Goal: Book appointment/travel/reservation

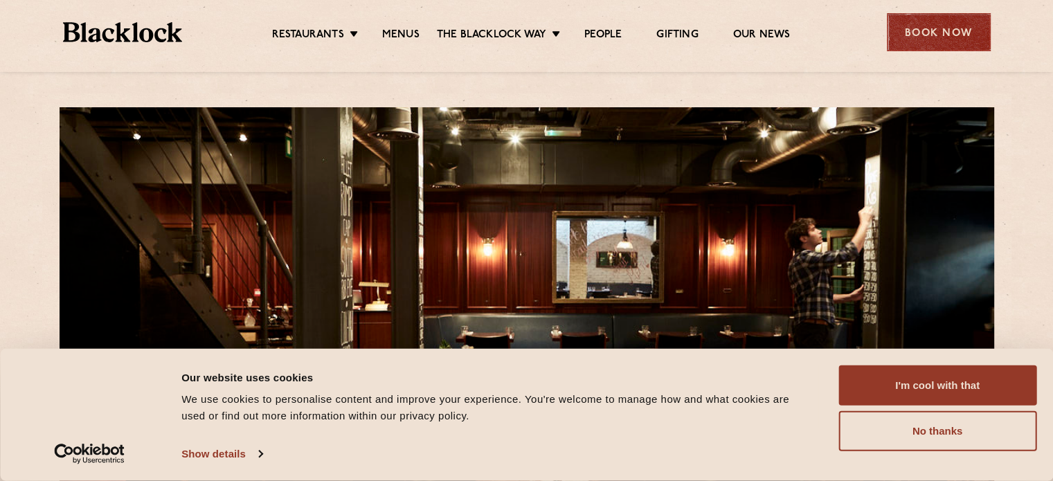
click at [911, 24] on div "Book Now" at bounding box center [939, 32] width 104 height 38
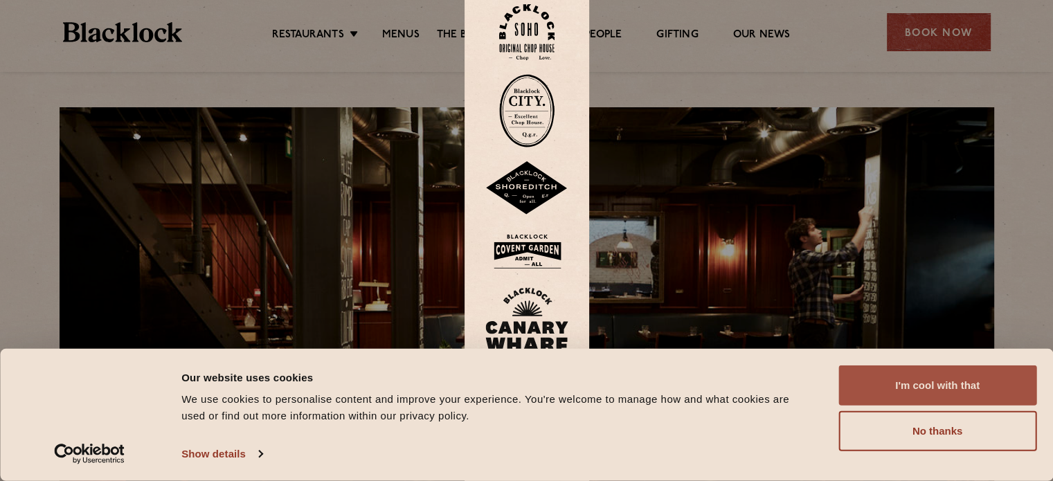
click at [915, 394] on button "I'm cool with that" at bounding box center [937, 385] width 198 height 40
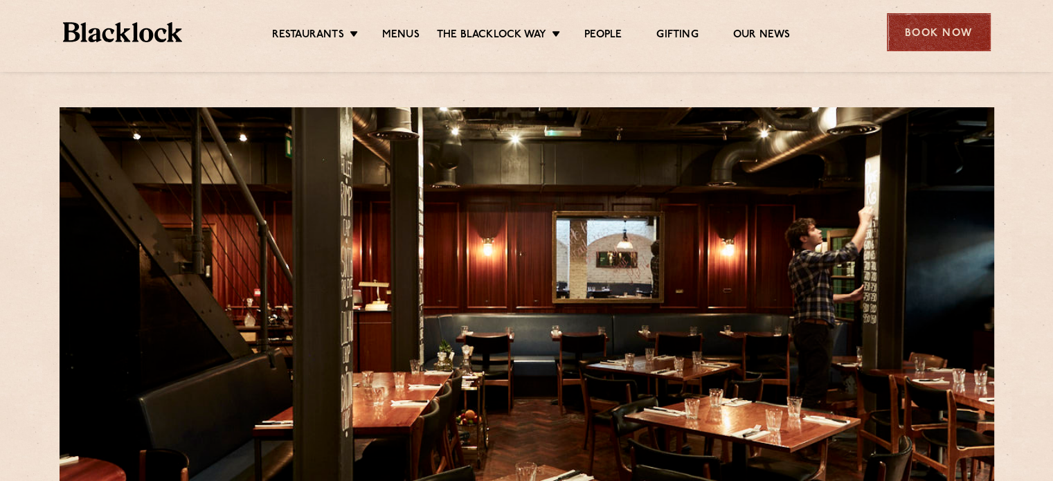
click at [902, 35] on div "Book Now" at bounding box center [939, 32] width 104 height 38
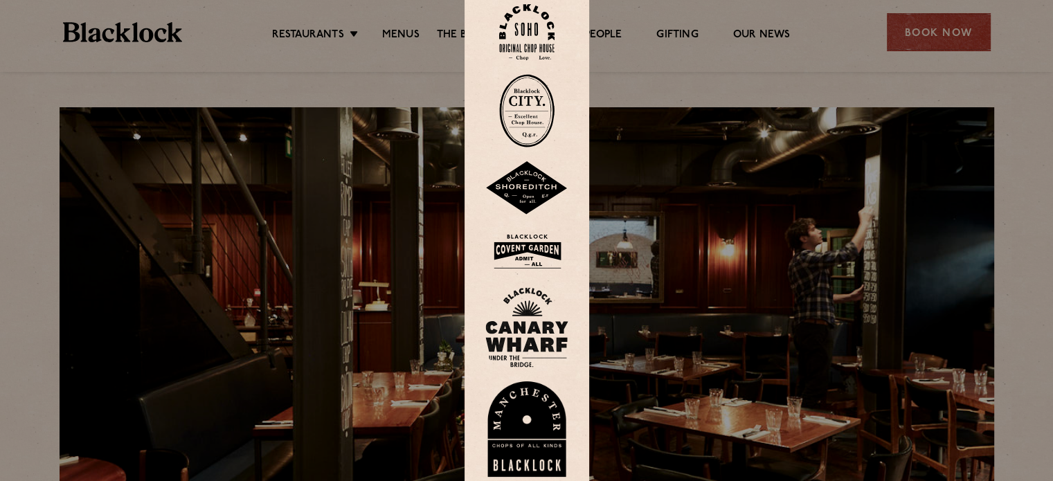
click at [541, 41] on img at bounding box center [526, 32] width 55 height 56
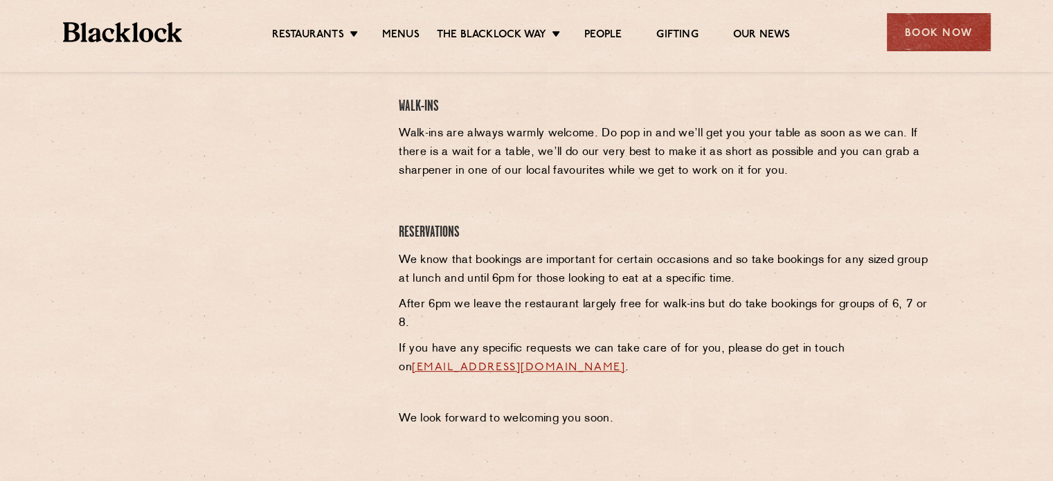
scroll to position [461, 0]
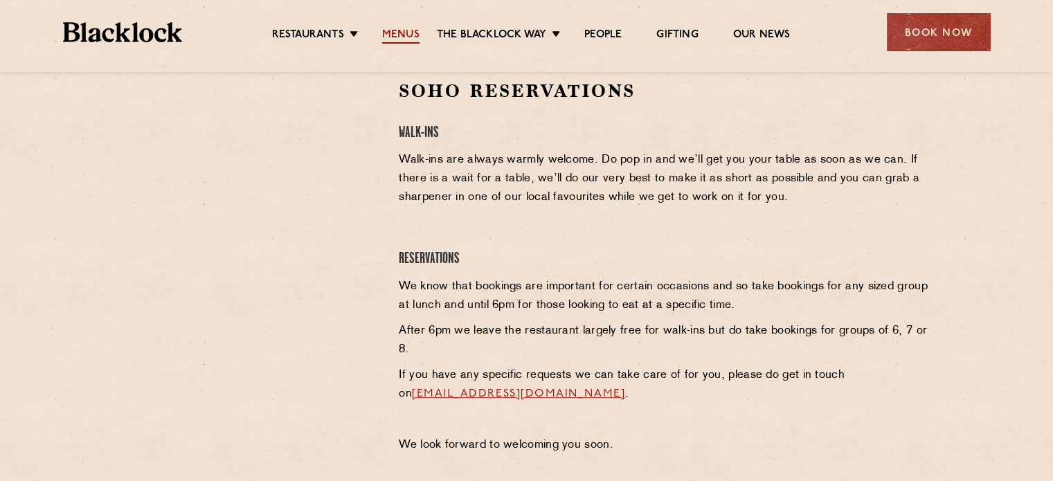
click at [393, 35] on link "Menus" at bounding box center [400, 35] width 37 height 15
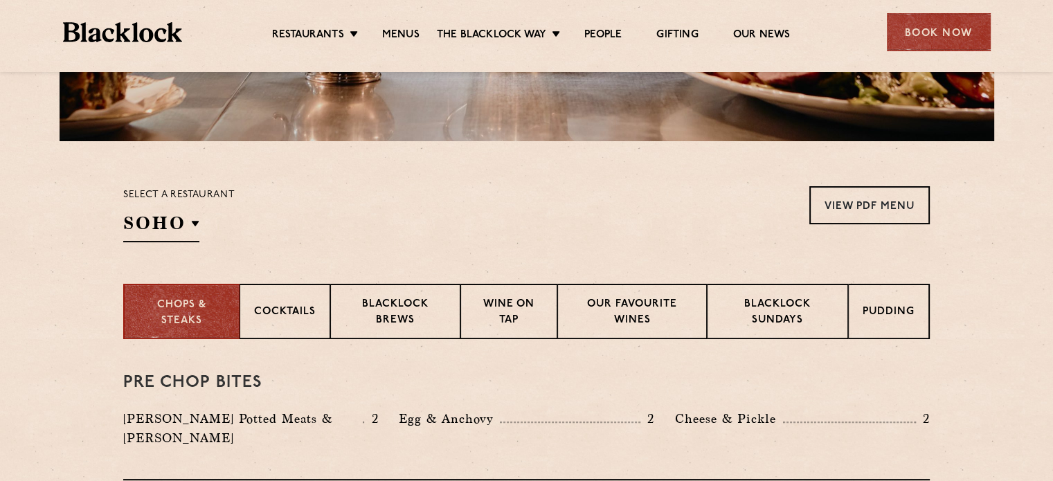
scroll to position [369, 0]
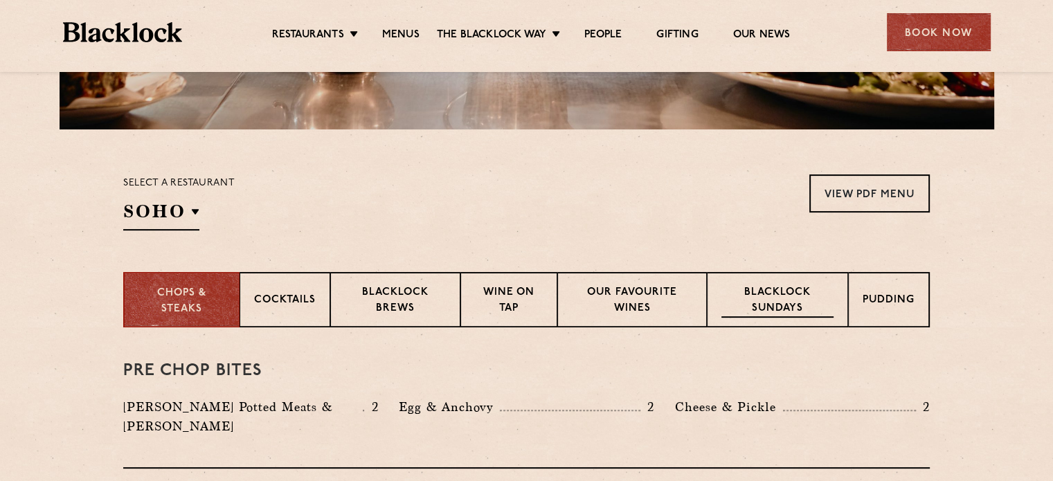
click at [752, 283] on div "Blacklock Sundays" at bounding box center [777, 299] width 141 height 55
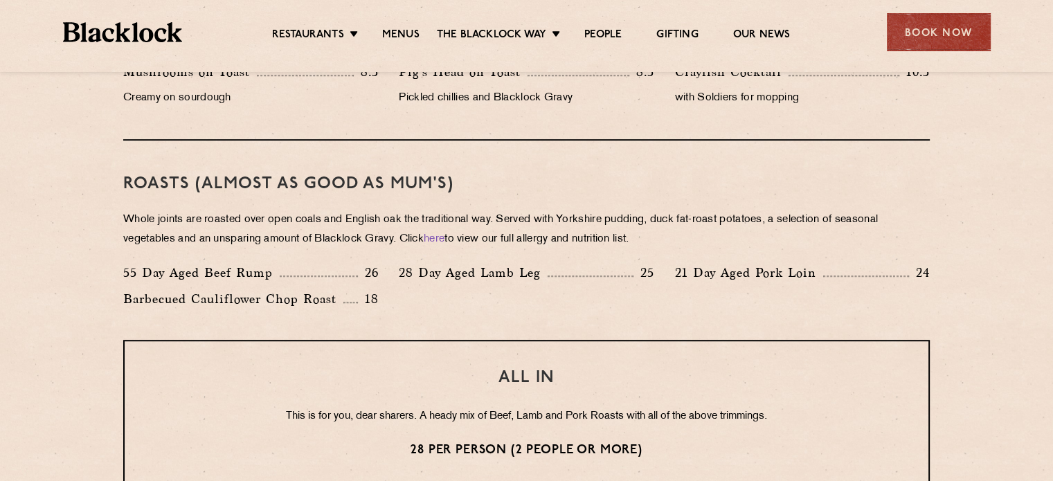
scroll to position [831, 0]
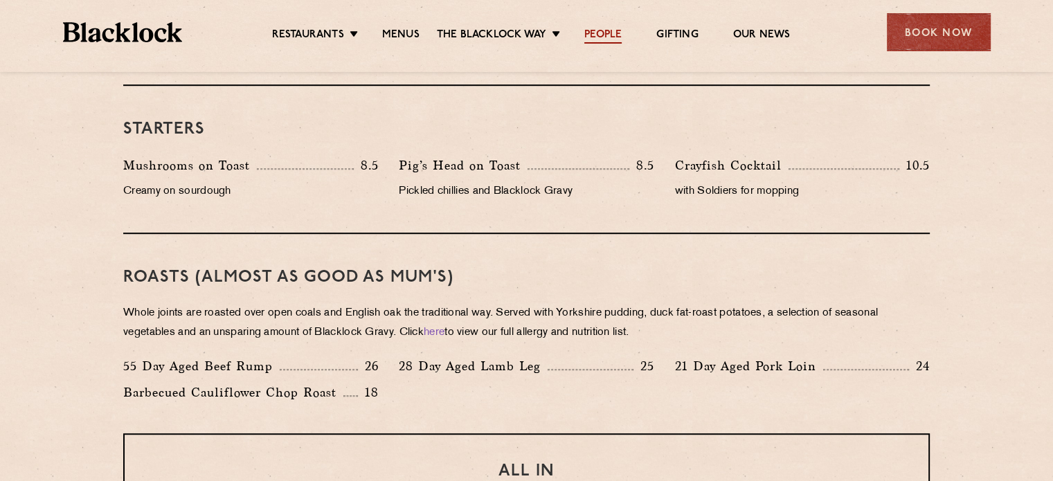
click at [608, 32] on link "People" at bounding box center [602, 35] width 37 height 15
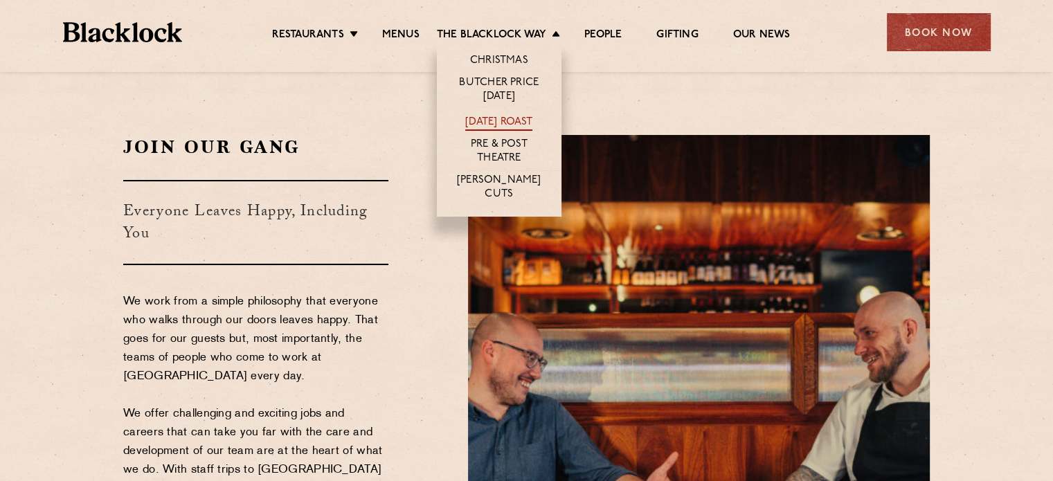
click at [511, 116] on link "[DATE] Roast" at bounding box center [498, 123] width 67 height 15
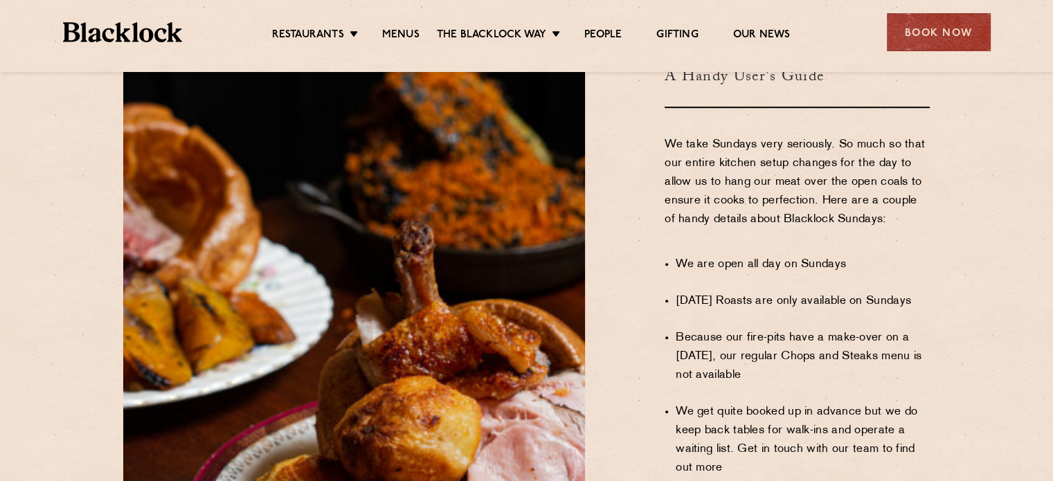
scroll to position [831, 0]
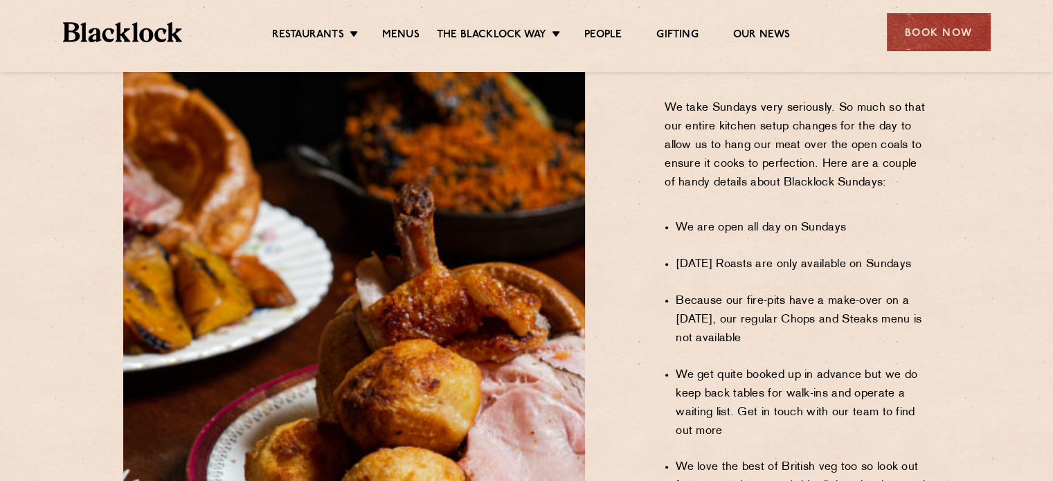
drag, startPoint x: 466, startPoint y: 105, endPoint x: 835, endPoint y: 183, distance: 376.9
click at [835, 219] on li "We are open all day on Sundays" at bounding box center [802, 228] width 254 height 19
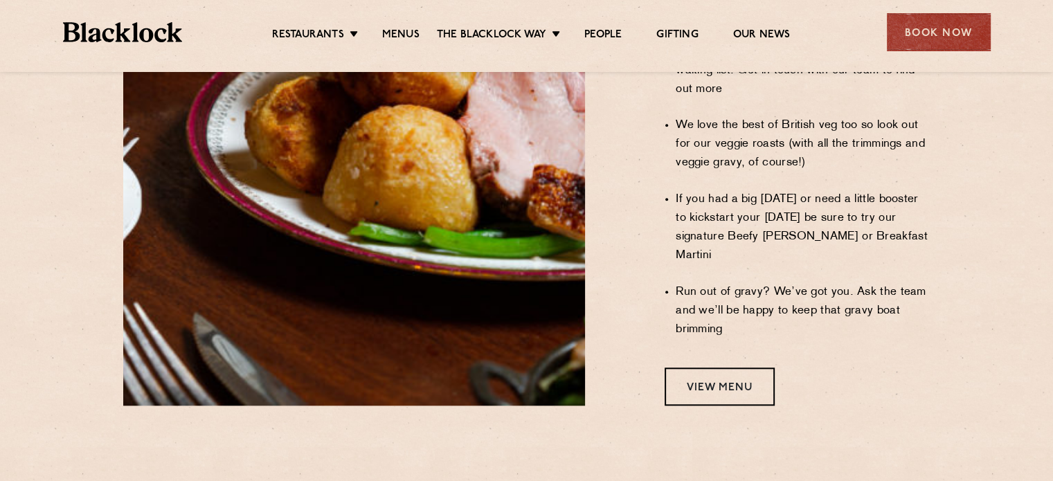
scroll to position [1199, 0]
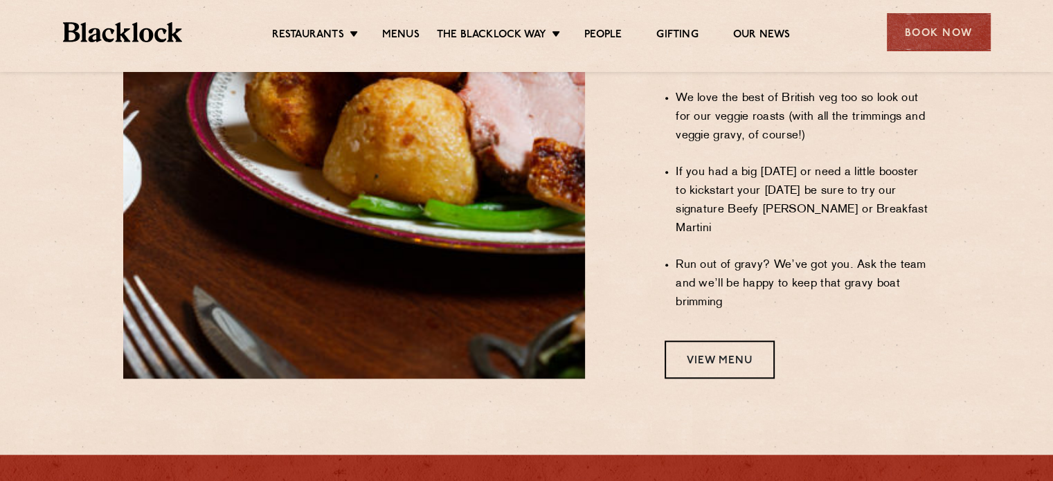
drag, startPoint x: 836, startPoint y: 178, endPoint x: 728, endPoint y: 159, distance: 109.6
click at [728, 163] on li "If you had a big Saturday or need a little booster to kickstart your Sunday be …" at bounding box center [802, 200] width 254 height 75
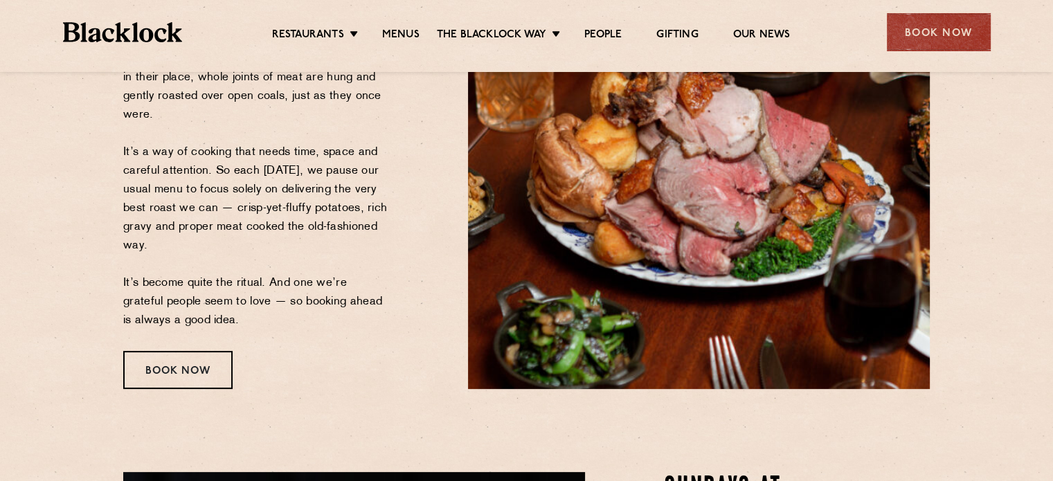
scroll to position [184, 0]
